Goal: Transaction & Acquisition: Purchase product/service

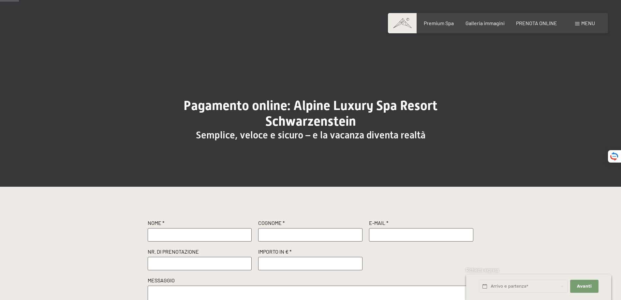
scroll to position [130, 0]
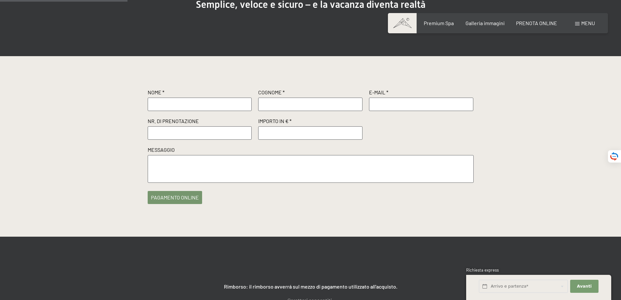
click at [178, 100] on input "text" at bounding box center [200, 104] width 104 height 13
type input "[PERSON_NAME]"
type input "[PERSON_NAME][EMAIL_ADDRESS][PERSON_NAME][DOMAIN_NAME]"
click at [194, 134] on input "text" at bounding box center [200, 132] width 104 height 13
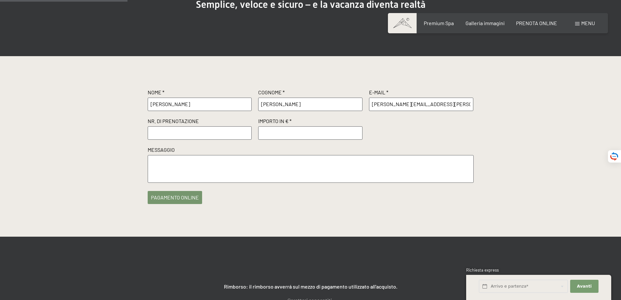
paste input "R60949"
type input "R60949"
click at [278, 128] on input "number" at bounding box center [310, 132] width 104 height 13
type input "500"
click at [273, 160] on textarea at bounding box center [311, 169] width 326 height 28
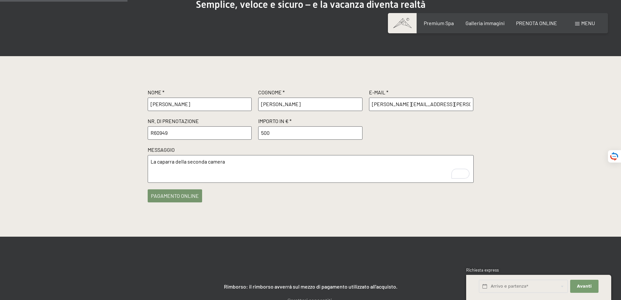
type textarea "La caparra della seconda camera"
click at [166, 198] on button "pagamento online" at bounding box center [175, 195] width 54 height 13
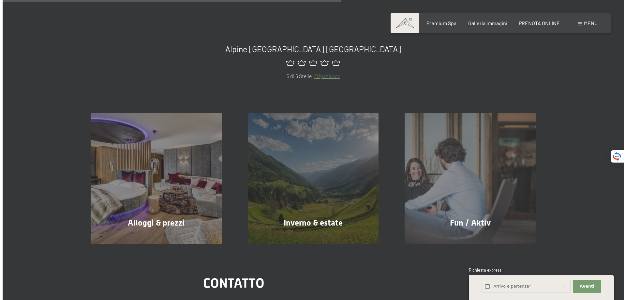
scroll to position [312, 0]
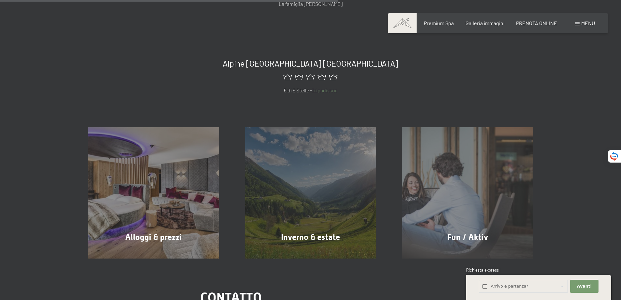
click at [579, 25] on span at bounding box center [577, 23] width 5 height 3
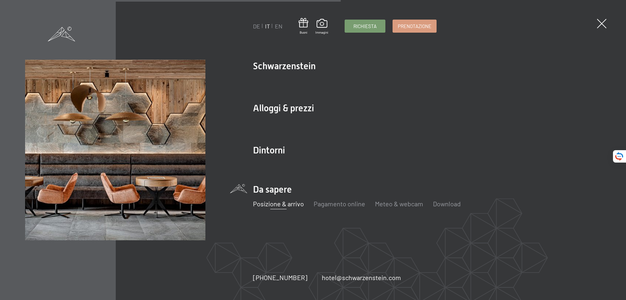
click at [292, 205] on link "Posizione & arrivo" at bounding box center [278, 204] width 51 height 8
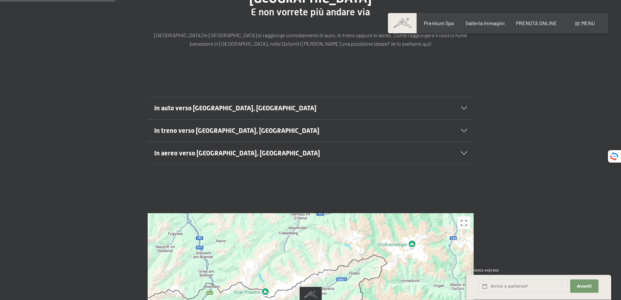
scroll to position [130, 0]
